Goal: Task Accomplishment & Management: Manage account settings

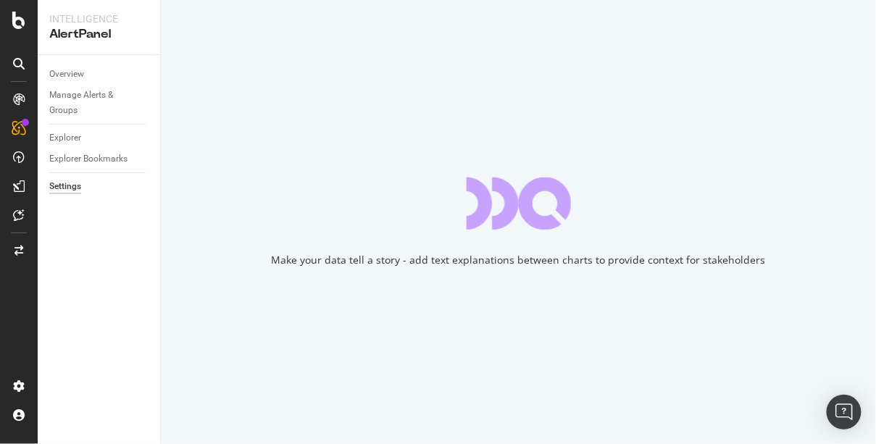
select select "08"
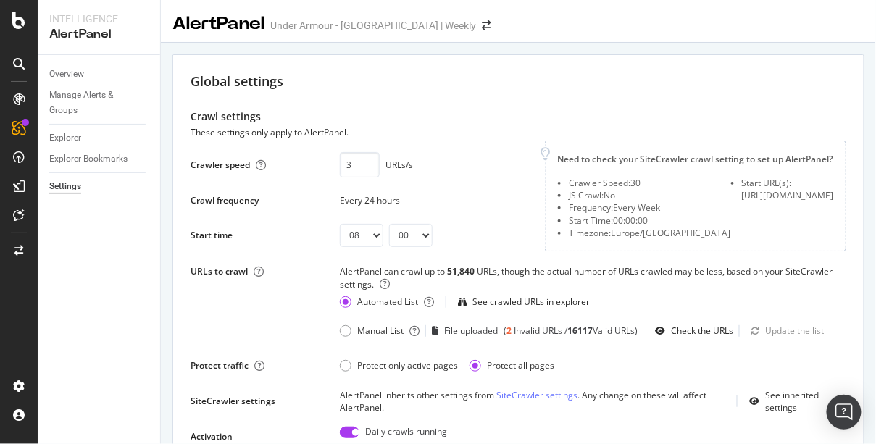
click at [523, 36] on div at bounding box center [518, 39] width 715 height 7
